Goal: Check status: Check status

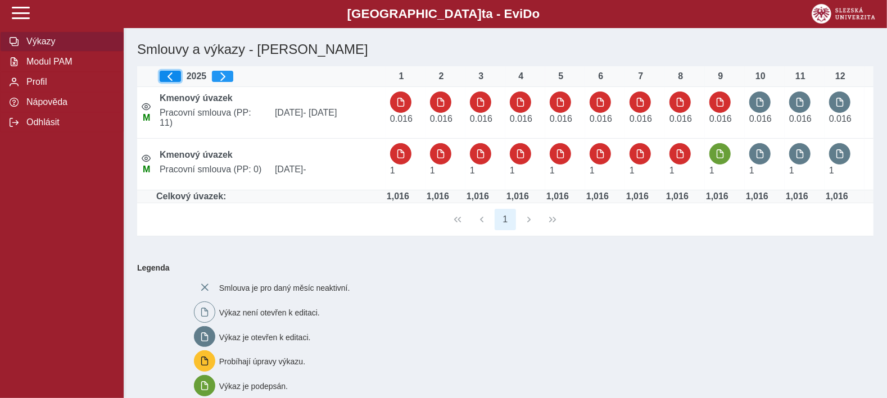
click at [170, 75] on span "button" at bounding box center [170, 76] width 9 height 9
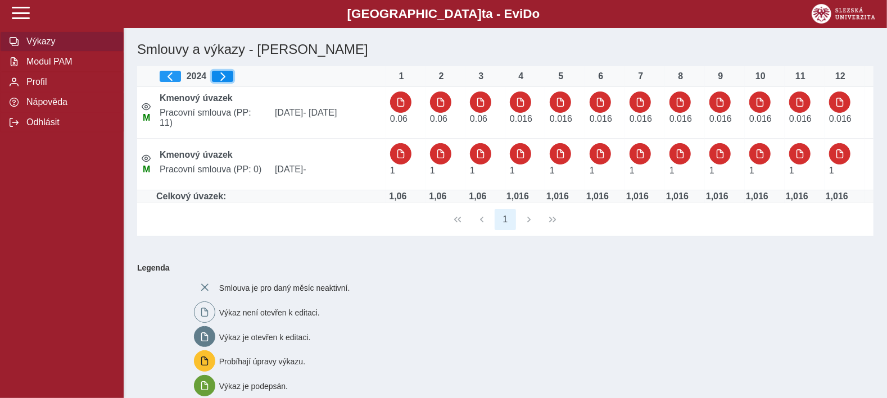
click at [220, 77] on span "button" at bounding box center [222, 76] width 9 height 9
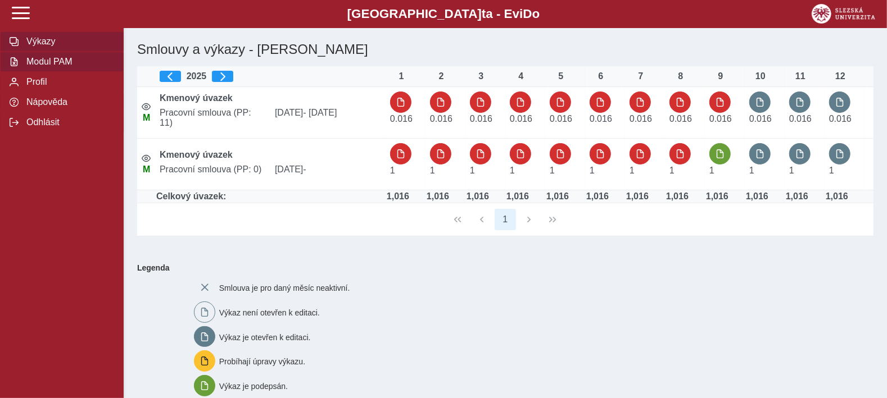
click at [68, 67] on span "Modul PAM" at bounding box center [68, 62] width 91 height 10
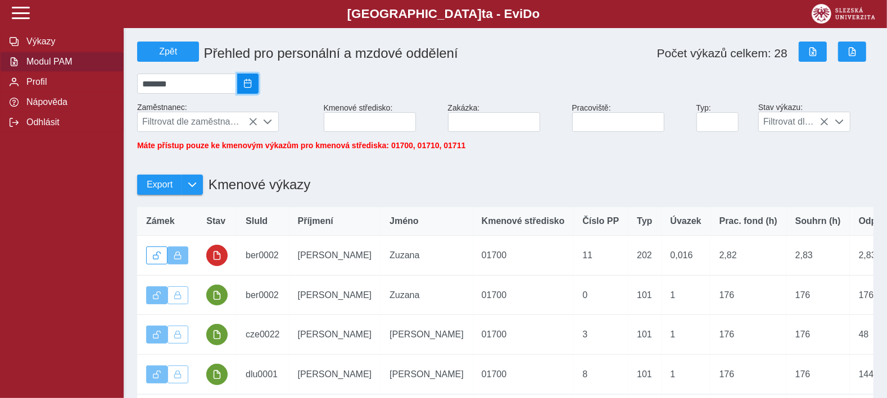
click at [252, 85] on span "2025/09" at bounding box center [247, 83] width 9 height 9
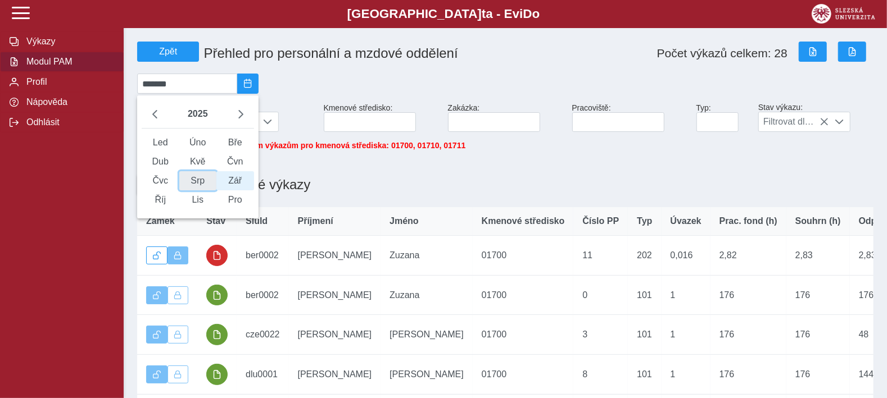
click at [201, 190] on span "Srp" at bounding box center [198, 180] width 38 height 19
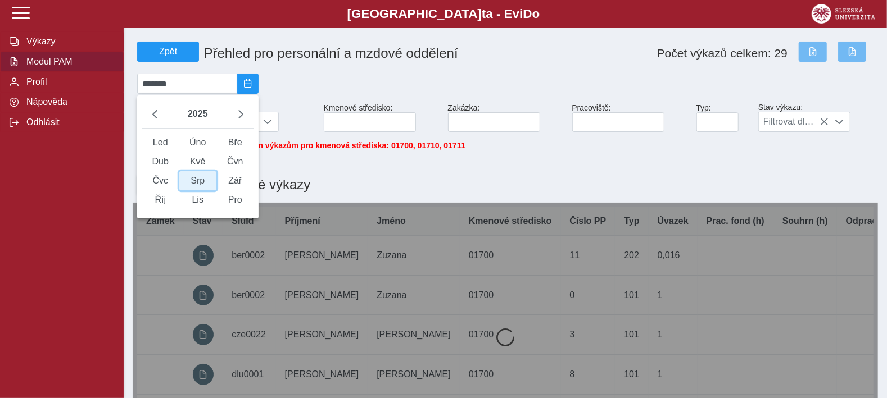
type input "*******"
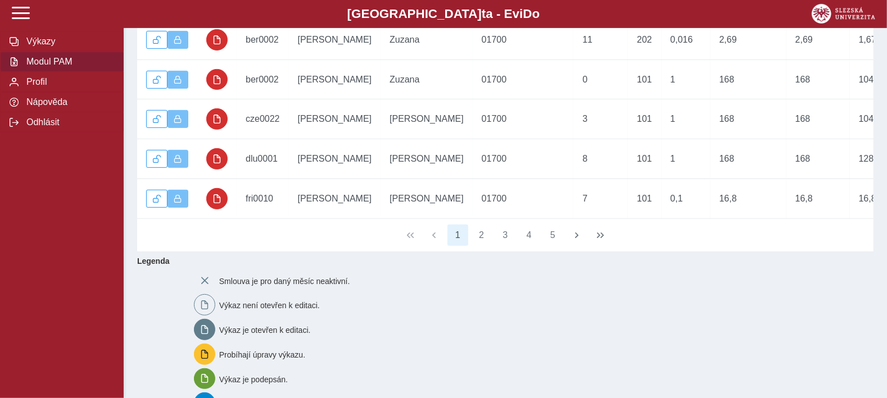
scroll to position [216, 0]
click at [480, 246] on button "2" at bounding box center [481, 234] width 21 height 21
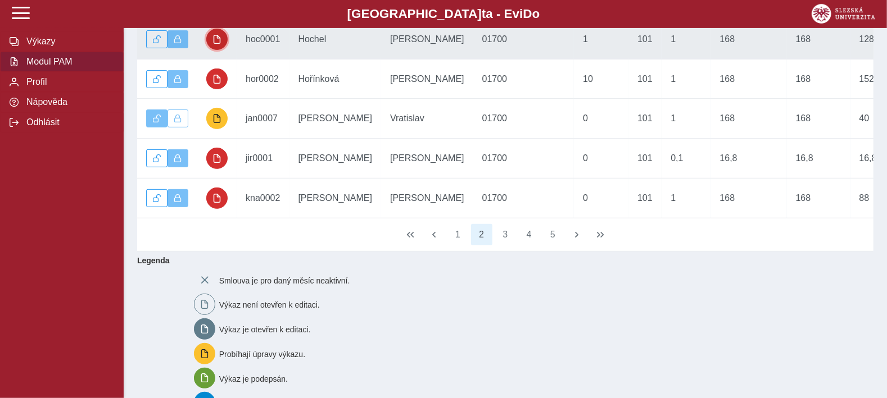
click at [215, 44] on span "button" at bounding box center [216, 39] width 9 height 9
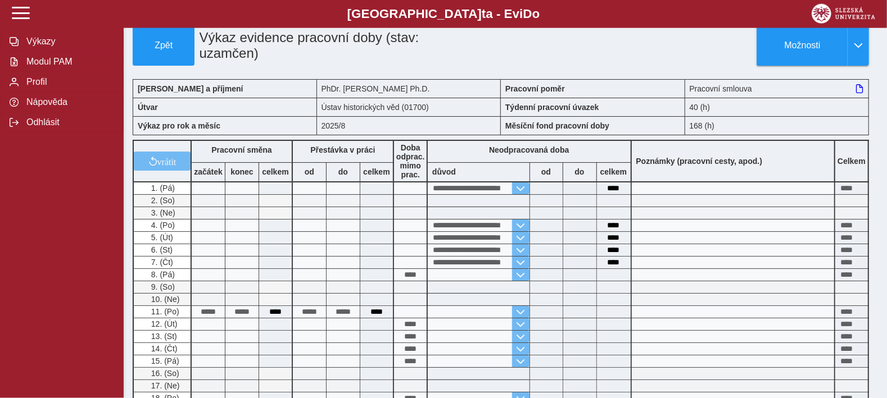
scroll to position [11, 0]
drag, startPoint x: 895, startPoint y: 187, endPoint x: 887, endPoint y: 84, distance: 103.7
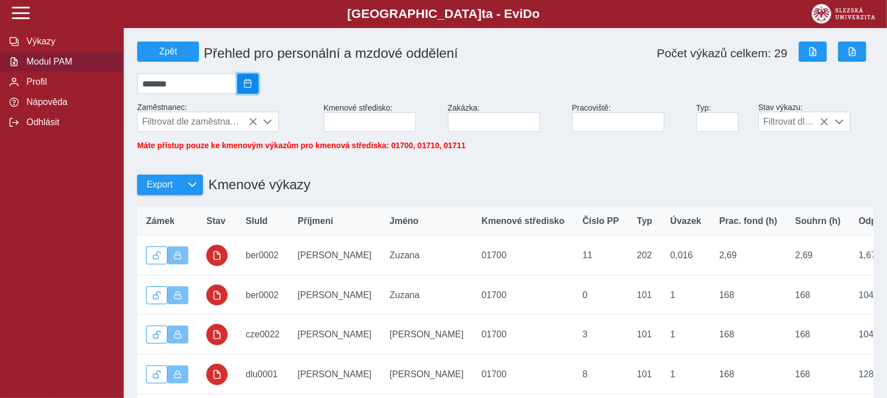
click at [252, 88] on span "2025/08" at bounding box center [247, 83] width 9 height 9
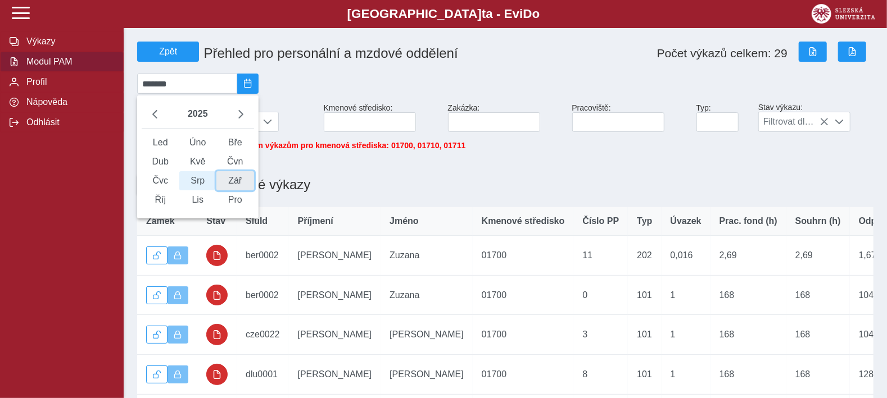
click at [252, 187] on span "Zář" at bounding box center [235, 180] width 38 height 19
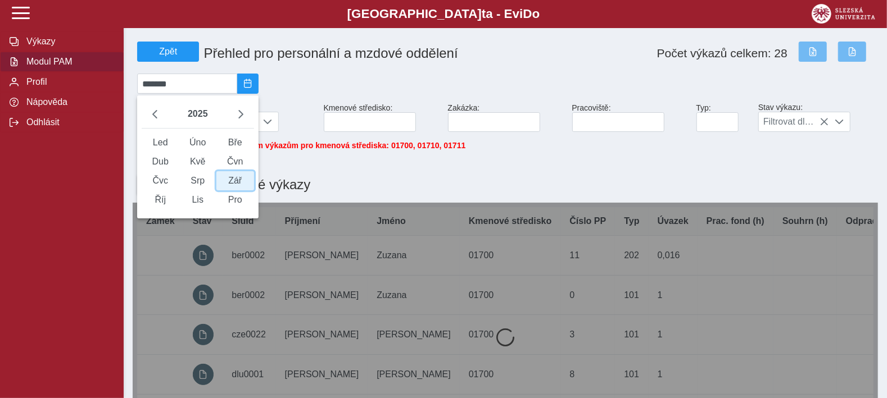
type input "*******"
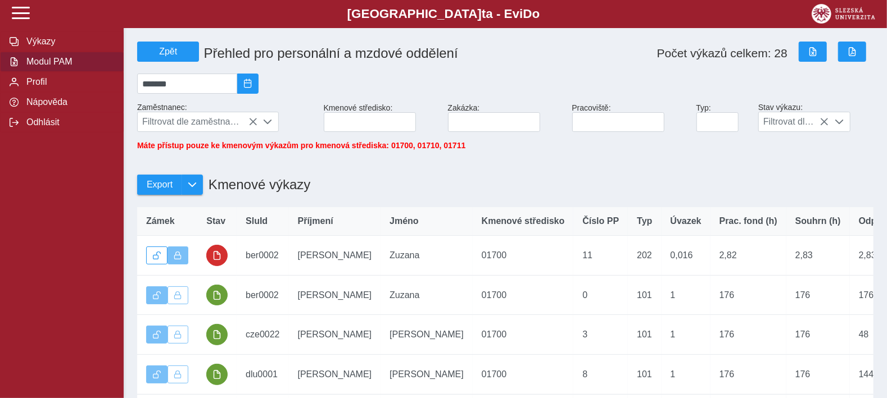
click at [252, 187] on h1 "Kmenové výkazy" at bounding box center [256, 184] width 107 height 27
